Goal: Task Accomplishment & Management: Use online tool/utility

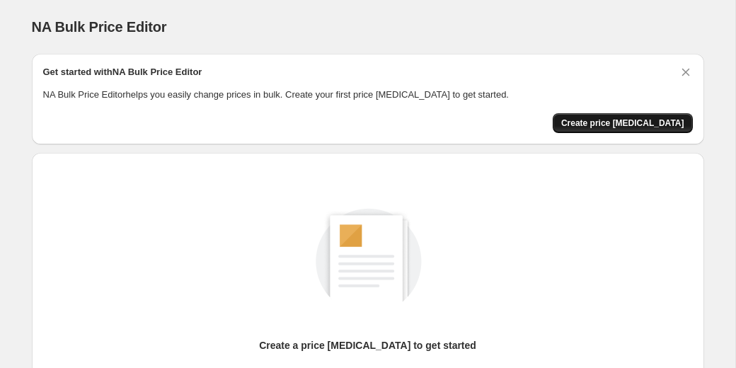
click at [632, 124] on span "Create price change job" at bounding box center [622, 122] width 123 height 11
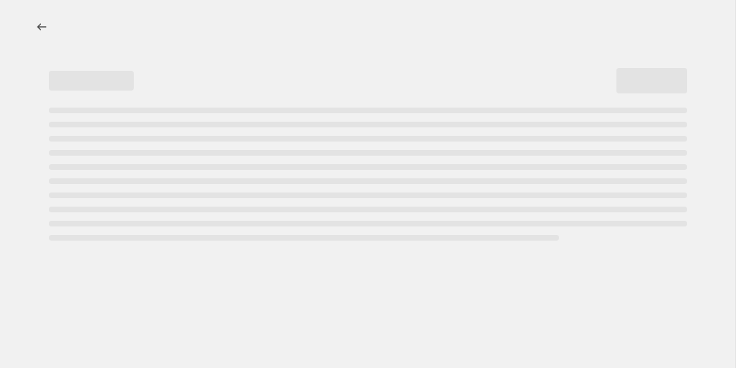
click at [631, 124] on div "Page loading" at bounding box center [368, 125] width 638 height 6
select select "percentage"
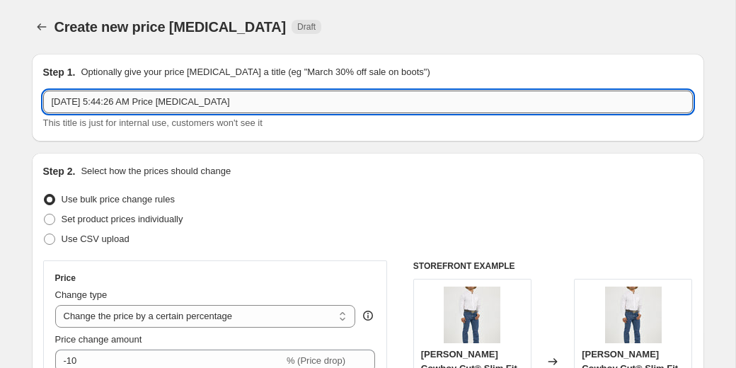
click at [444, 103] on input "Aug 12, 2025, 5:44:26 AM Price change job" at bounding box center [368, 102] width 650 height 23
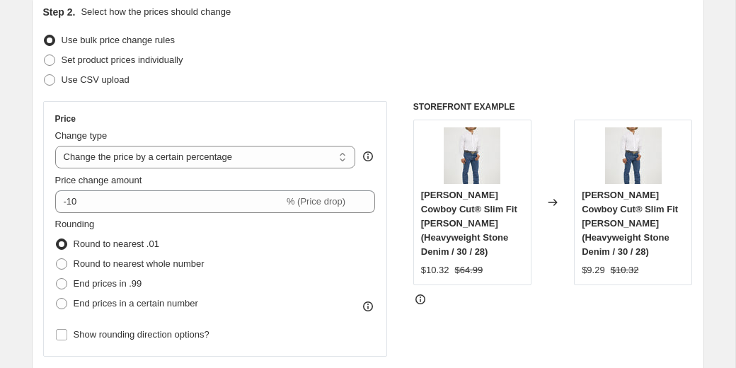
scroll to position [160, 0]
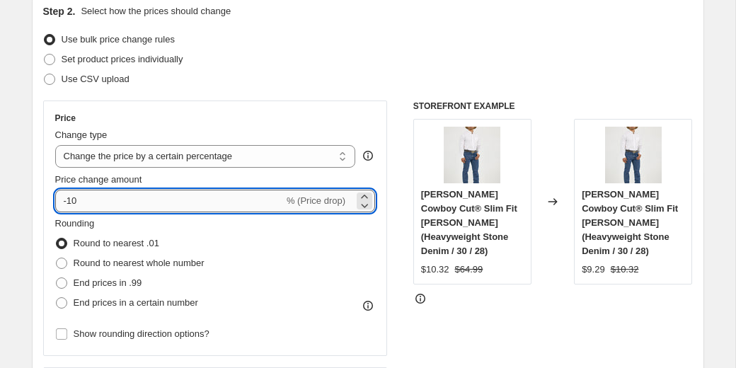
click at [67, 200] on input "-10" at bounding box center [169, 201] width 229 height 23
click at [69, 200] on input "10" at bounding box center [161, 201] width 212 height 23
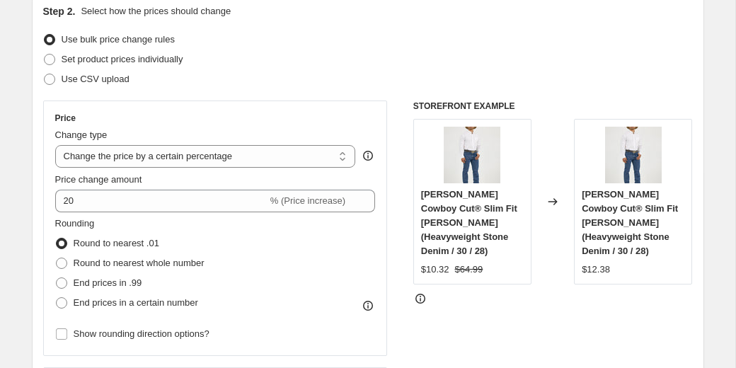
click at [395, 161] on div "Price Change type Change the price to a certain amount Change the price by a ce…" at bounding box center [368, 274] width 650 height 347
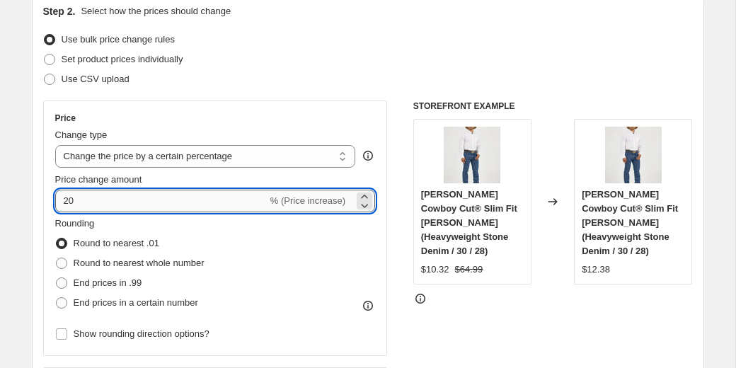
click at [69, 200] on input "20" at bounding box center [161, 201] width 212 height 23
drag, startPoint x: 77, startPoint y: 200, endPoint x: 61, endPoint y: 200, distance: 16.3
click at [61, 200] on input "30" at bounding box center [161, 201] width 212 height 23
type input "80"
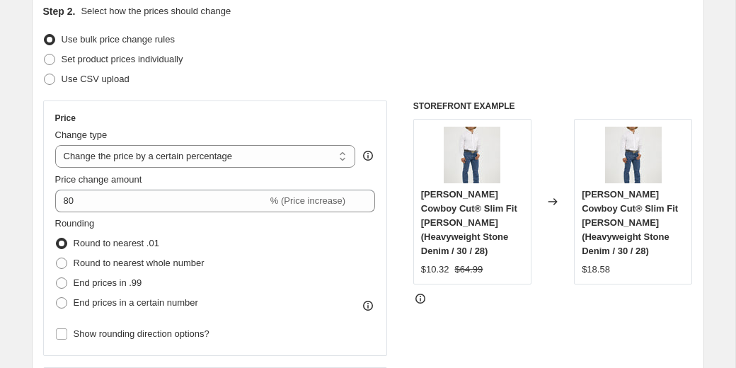
click at [374, 221] on div "Rounding Round to nearest .01 Round to nearest whole number End prices in .99 E…" at bounding box center [215, 265] width 321 height 96
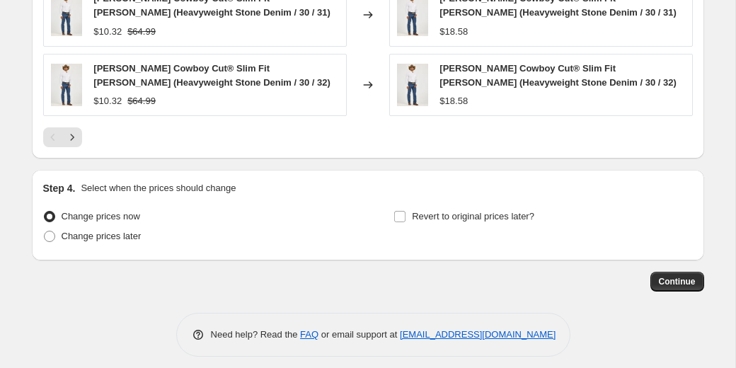
scroll to position [1069, 0]
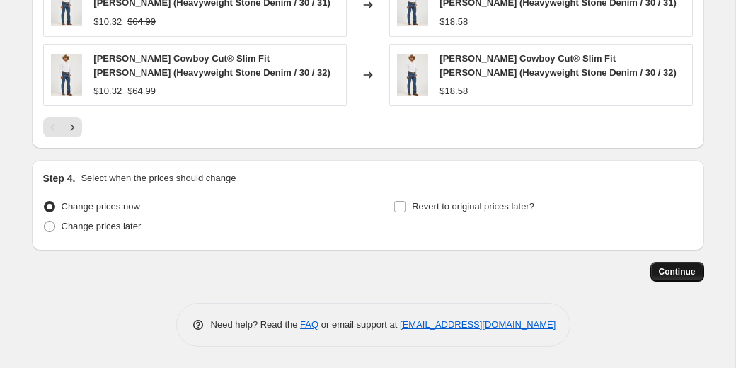
click at [663, 275] on span "Continue" at bounding box center [677, 271] width 37 height 11
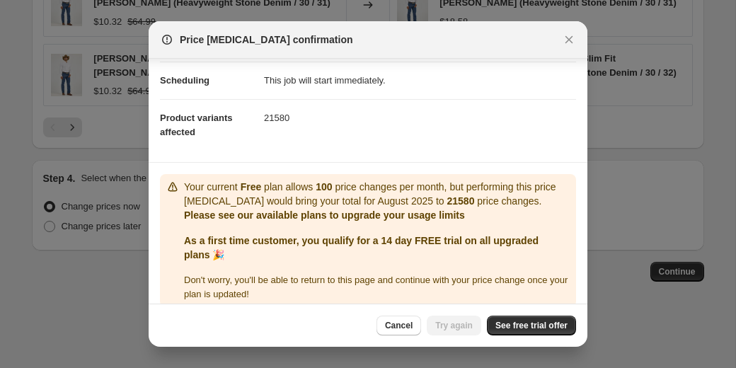
scroll to position [126, 0]
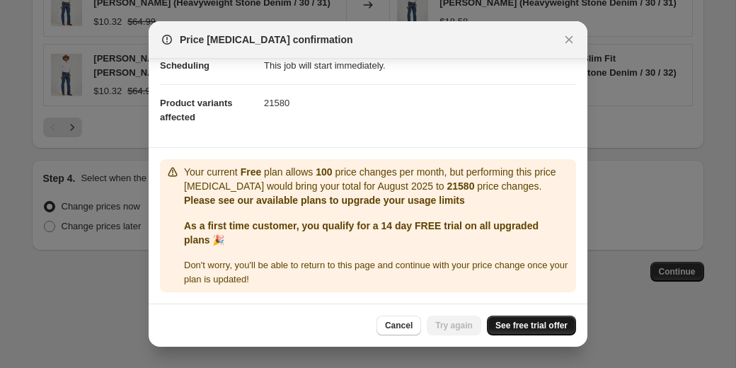
click at [538, 323] on span "See free trial offer" at bounding box center [531, 325] width 72 height 11
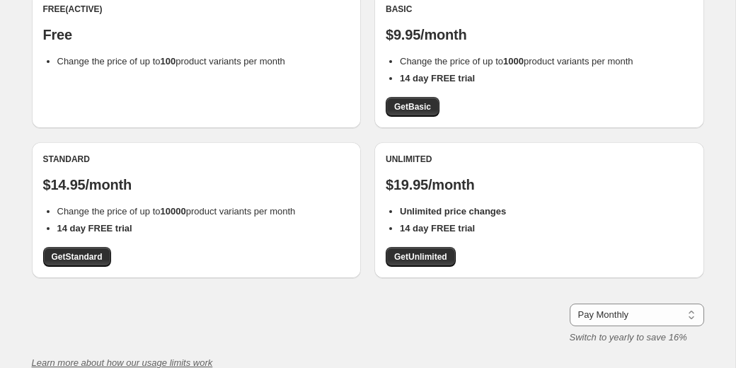
scroll to position [162, 0]
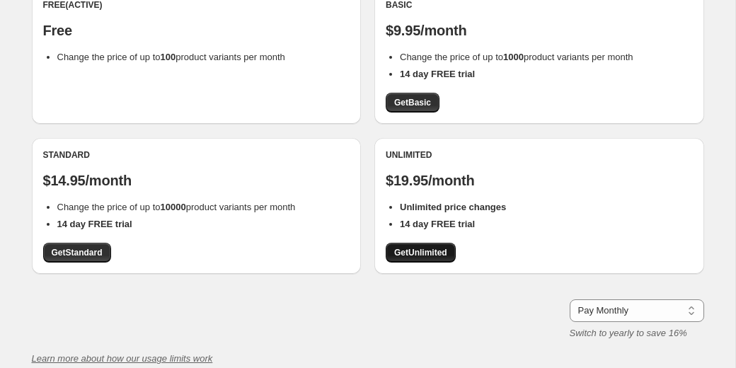
click at [446, 247] on span "Get Unlimited" at bounding box center [420, 252] width 53 height 11
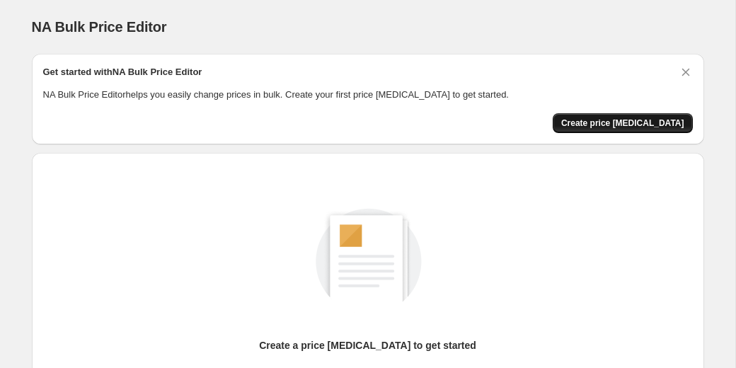
click at [633, 122] on span "Create price change job" at bounding box center [622, 122] width 123 height 11
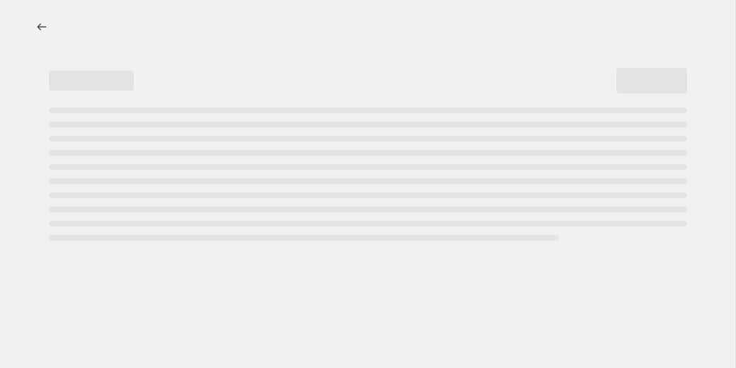
select select "percentage"
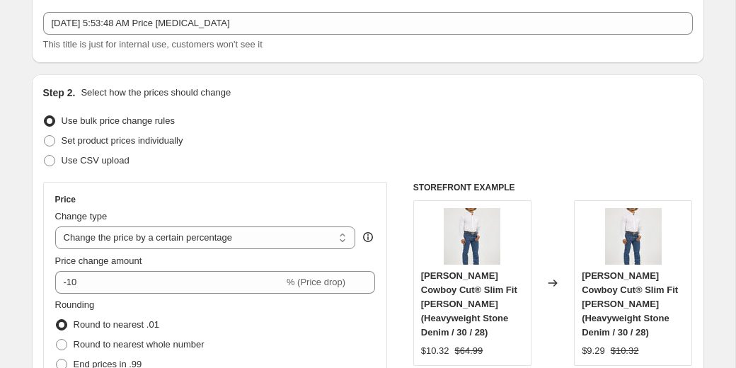
scroll to position [91, 0]
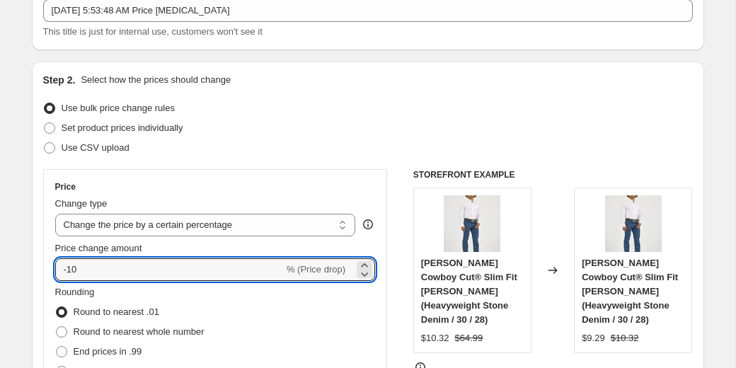
drag, startPoint x: 71, startPoint y: 269, endPoint x: 51, endPoint y: 268, distance: 19.9
click at [51, 268] on div "Price Change type Change the price to a certain amount Change the price by a ce…" at bounding box center [215, 297] width 345 height 256
type input "80"
click at [379, 265] on div "Price Change type Change the price to a certain amount Change the price by a ce…" at bounding box center [215, 297] width 345 height 256
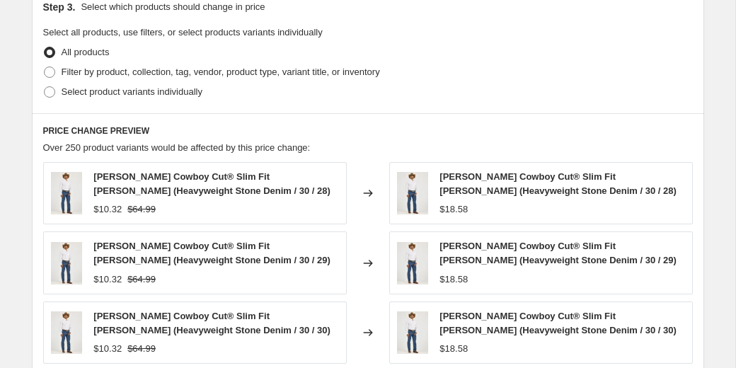
scroll to position [1069, 0]
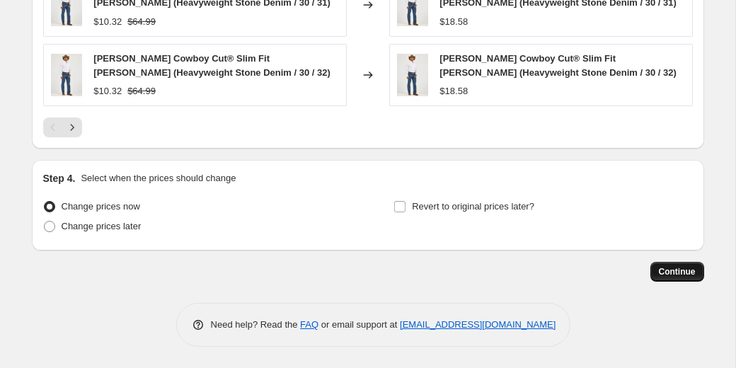
click at [667, 280] on button "Continue" at bounding box center [677, 272] width 54 height 20
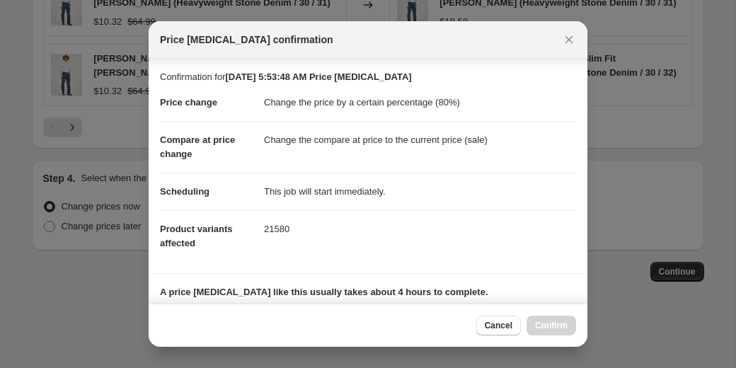
scroll to position [219, 0]
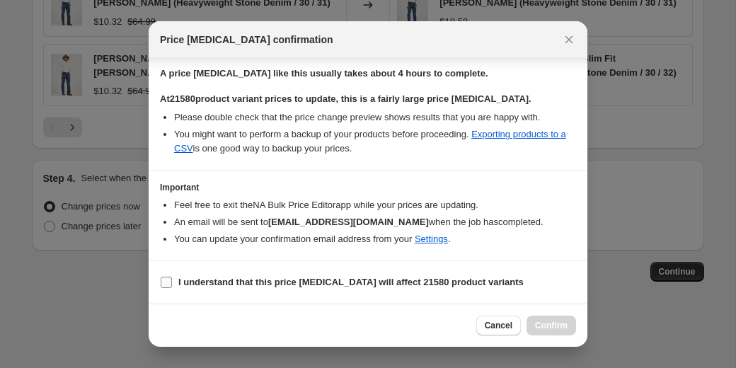
click at [170, 282] on input "I understand that this price change job will affect 21580 product variants" at bounding box center [166, 282] width 11 height 11
checkbox input "true"
click at [541, 321] on span "Confirm" at bounding box center [551, 325] width 33 height 11
